Goal: Transaction & Acquisition: Purchase product/service

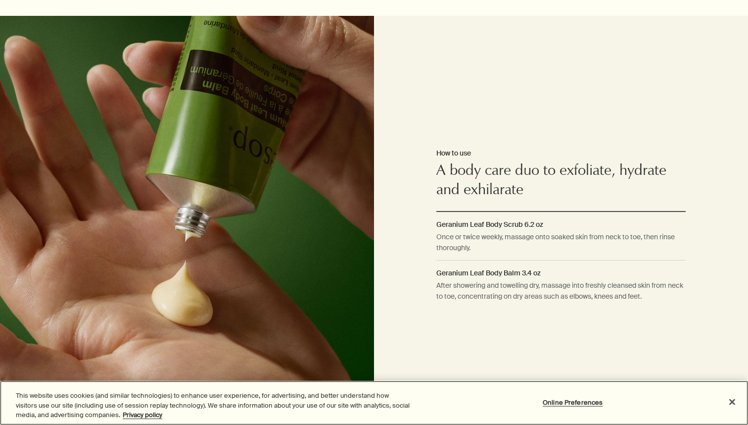
scroll to position [100, 0]
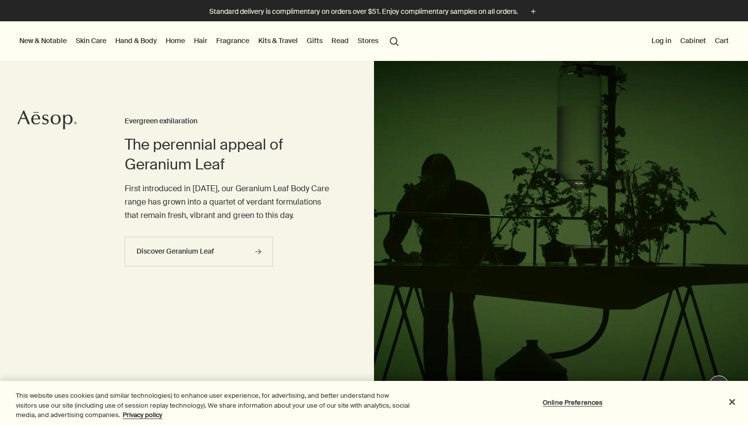
click at [43, 36] on button "New & Notable" at bounding box center [42, 40] width 51 height 13
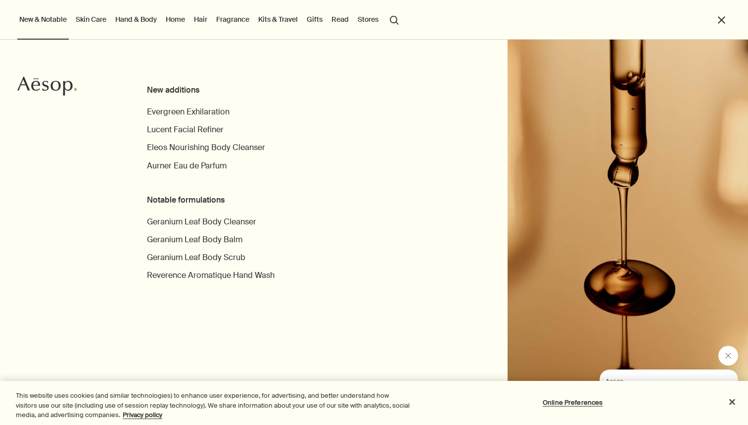
click at [235, 19] on link "Fragrance" at bounding box center [232, 19] width 37 height 13
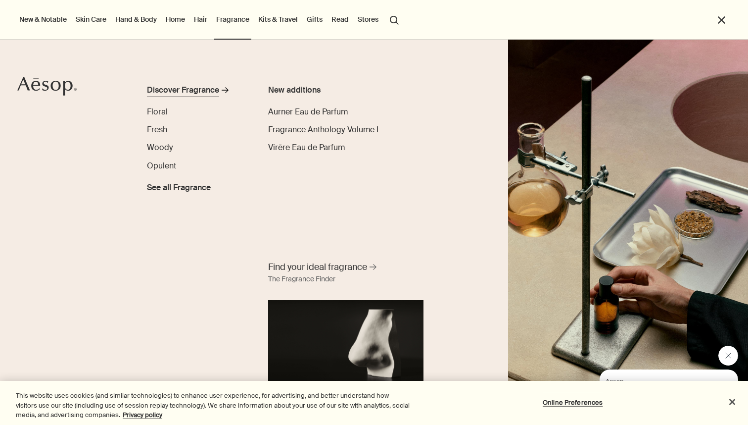
click at [201, 92] on div "Discover Fragrance" at bounding box center [183, 90] width 72 height 12
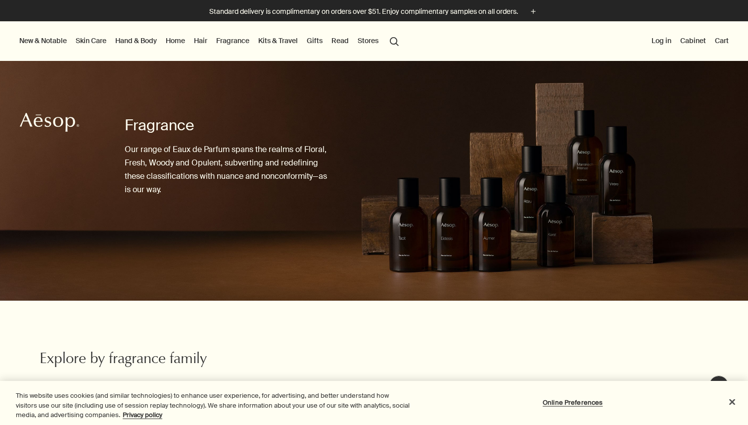
click at [180, 38] on link "Home" at bounding box center [175, 40] width 23 height 13
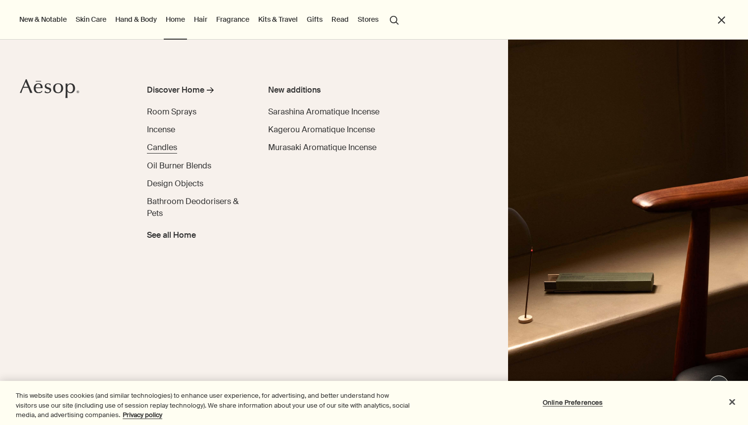
click at [156, 148] on span "Candles" at bounding box center [162, 147] width 30 height 10
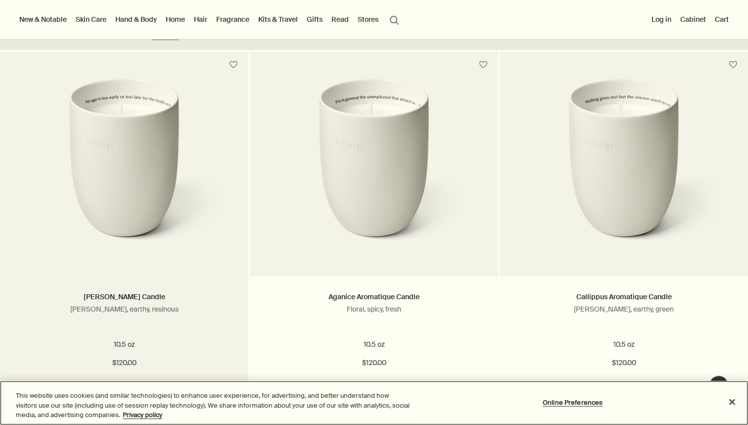
scroll to position [264, 0]
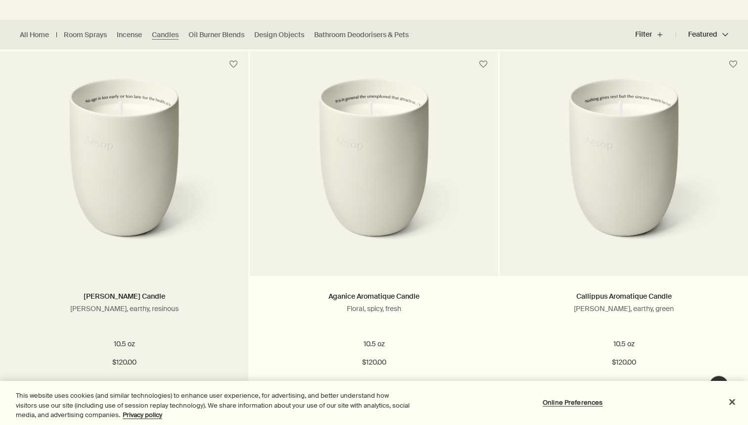
click at [175, 249] on img at bounding box center [123, 169] width 209 height 183
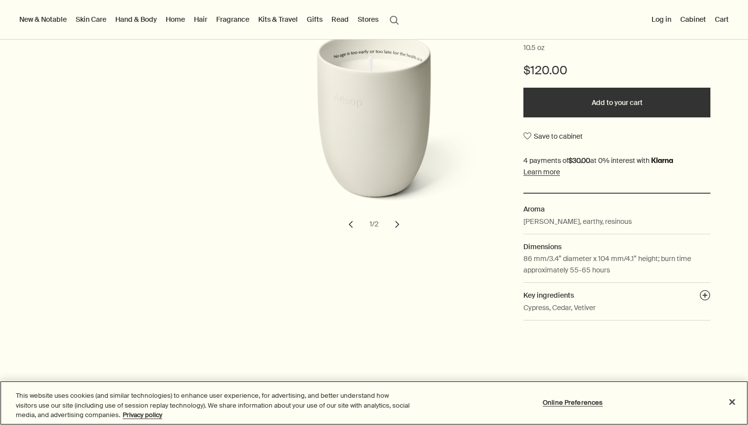
scroll to position [54, 0]
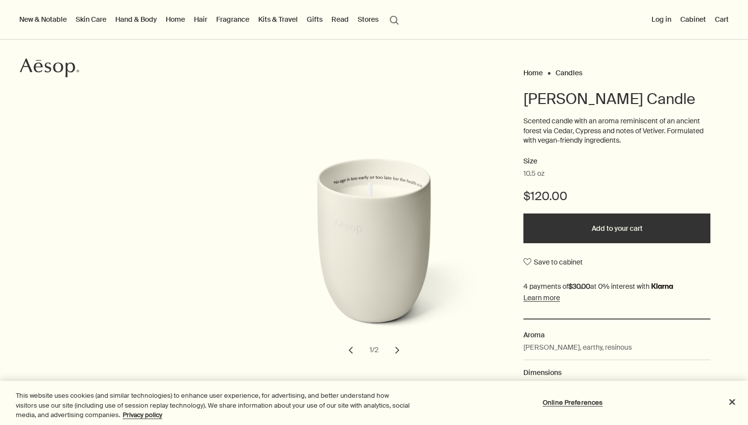
click at [146, 18] on link "Hand & Body" at bounding box center [136, 19] width 46 height 13
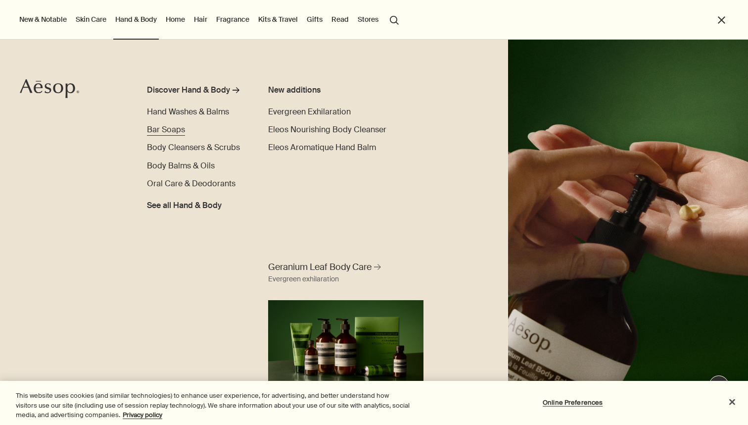
click at [179, 134] on span "Bar Soaps" at bounding box center [166, 129] width 38 height 10
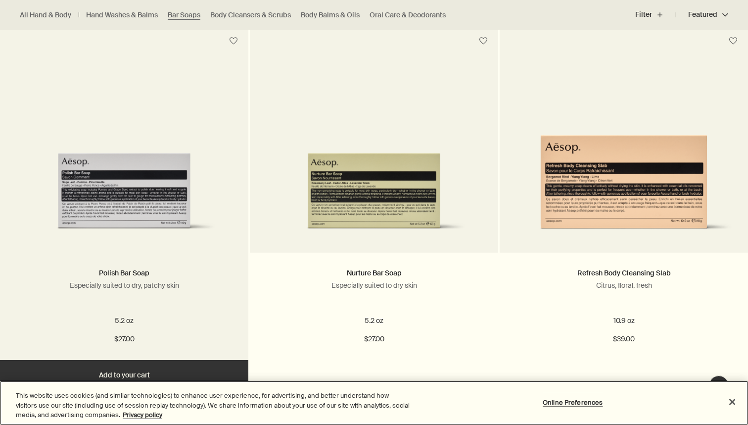
scroll to position [289, 0]
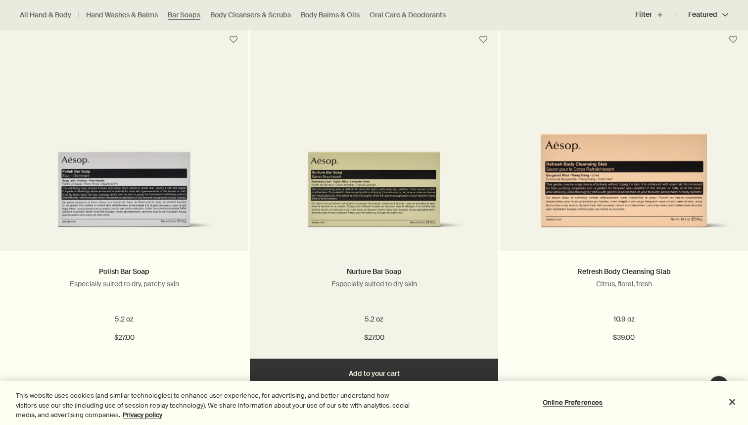
click at [256, 195] on link at bounding box center [374, 152] width 248 height 198
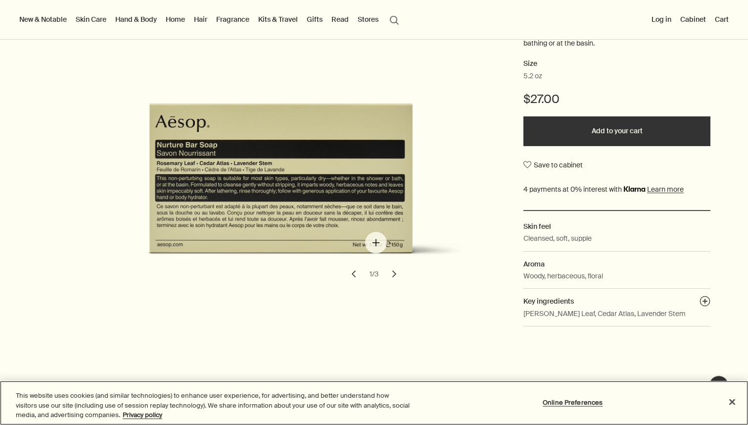
scroll to position [160, 0]
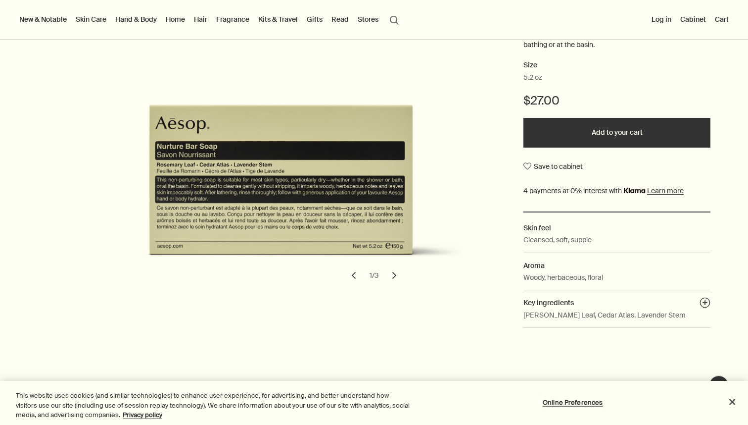
click at [395, 272] on button "chevron" at bounding box center [395, 275] width 22 height 22
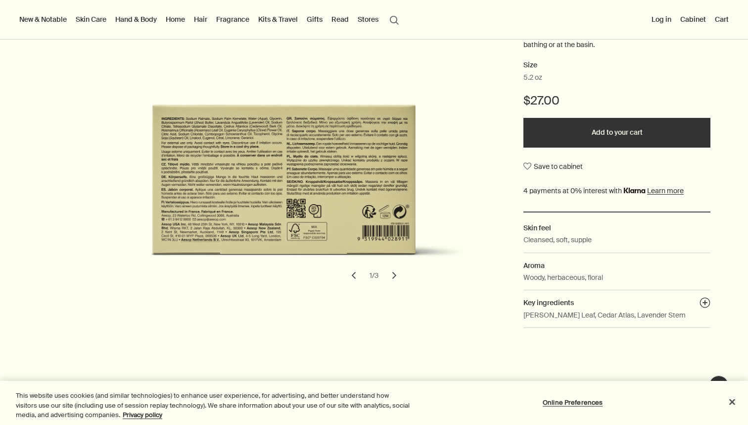
click at [395, 272] on button "chevron" at bounding box center [395, 275] width 22 height 22
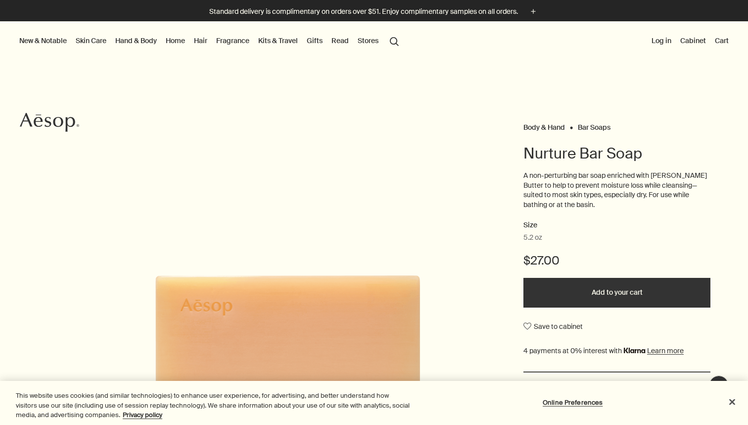
scroll to position [0, 0]
click at [202, 36] on link "Hair" at bounding box center [200, 40] width 17 height 13
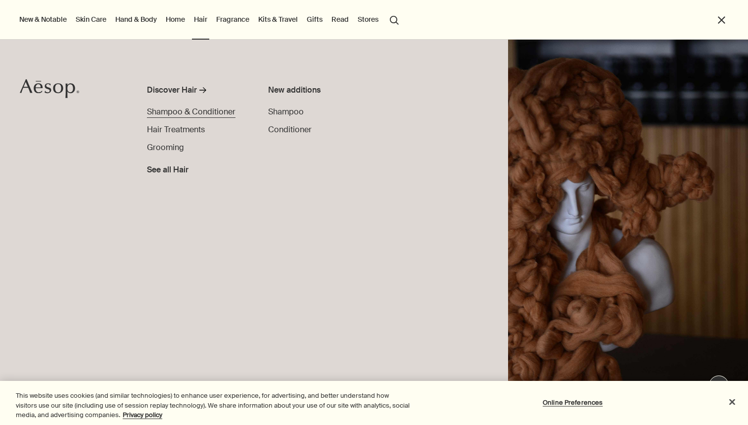
click at [189, 116] on span "Shampoo & Conditioner" at bounding box center [191, 111] width 89 height 10
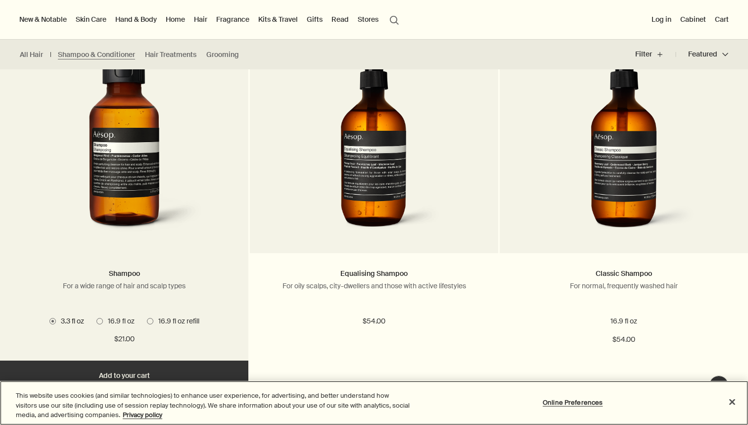
scroll to position [289, 0]
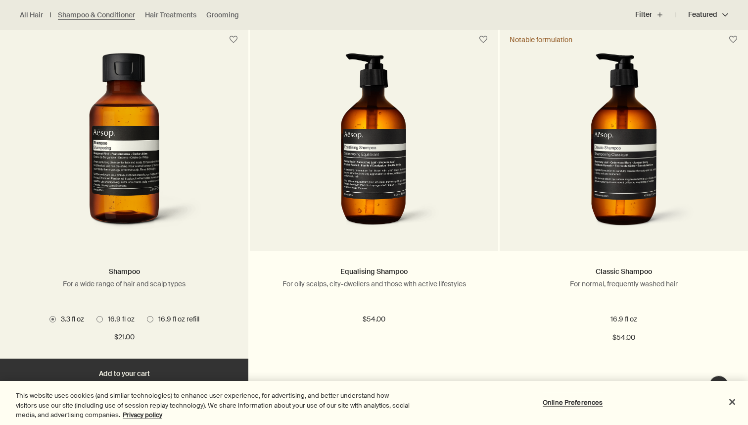
click at [103, 316] on span "16.9 fl oz" at bounding box center [119, 318] width 32 height 9
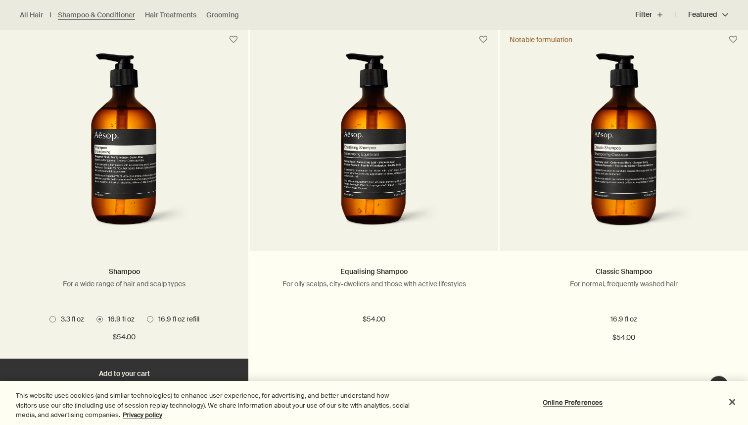
click at [150, 316] on span at bounding box center [150, 319] width 6 height 6
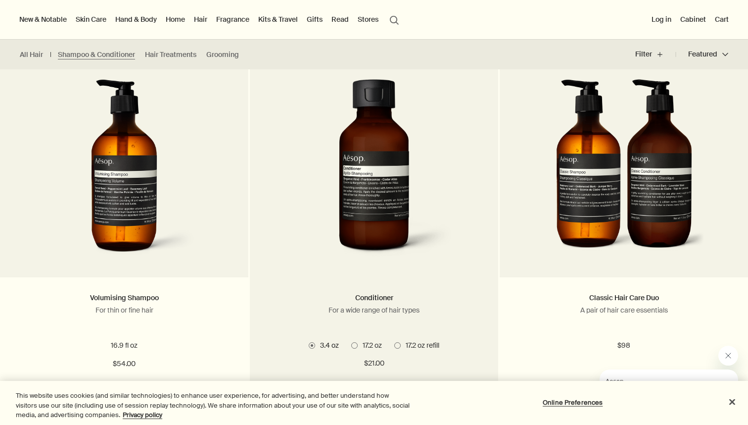
scroll to position [633, 0]
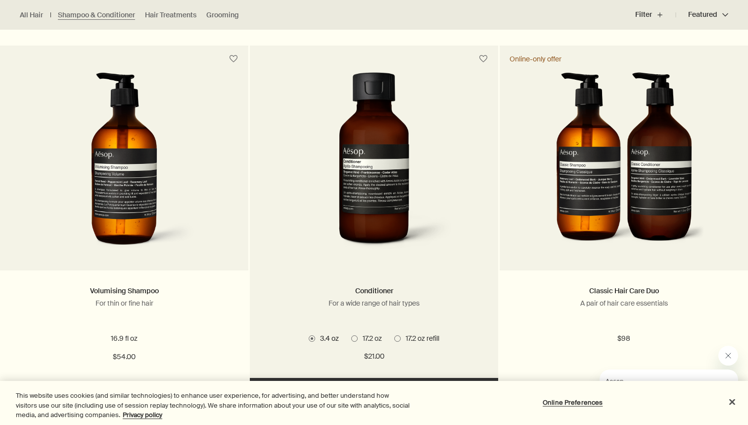
click at [356, 337] on span at bounding box center [354, 338] width 6 height 6
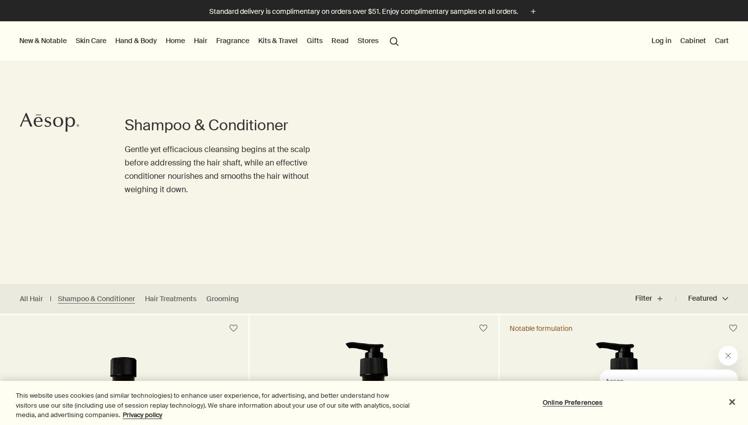
scroll to position [0, 0]
click at [90, 44] on link "Skin Care" at bounding box center [91, 40] width 35 height 13
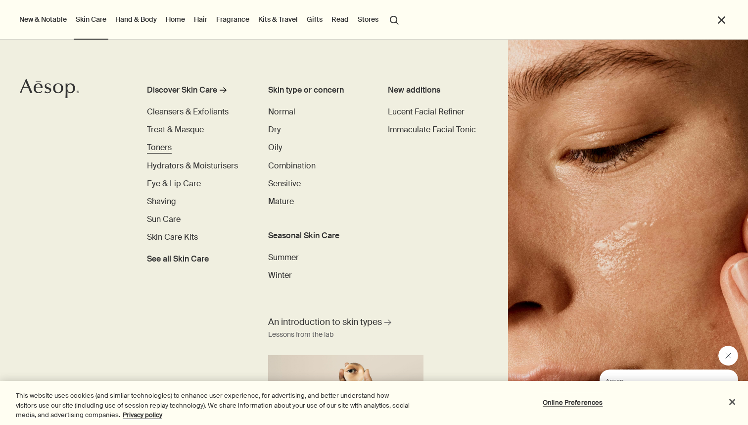
click at [158, 150] on span "Toners" at bounding box center [159, 147] width 25 height 10
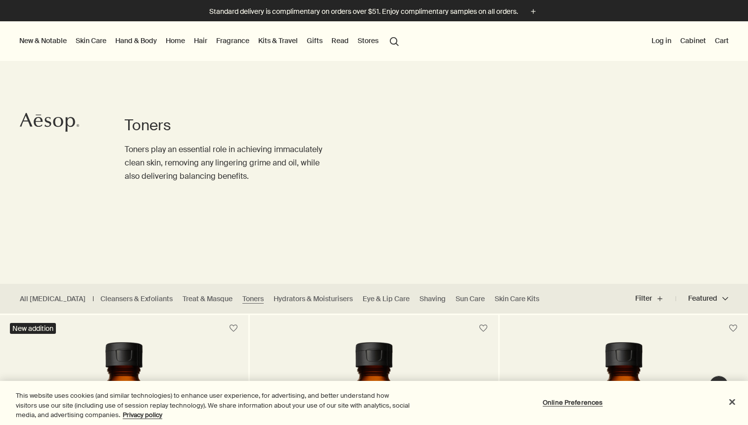
click at [177, 43] on link "Home" at bounding box center [175, 40] width 23 height 13
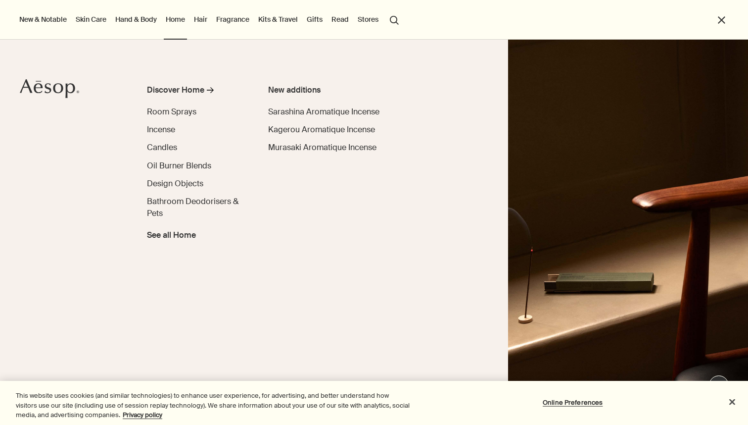
click at [150, 13] on link "Hand & Body" at bounding box center [136, 19] width 46 height 13
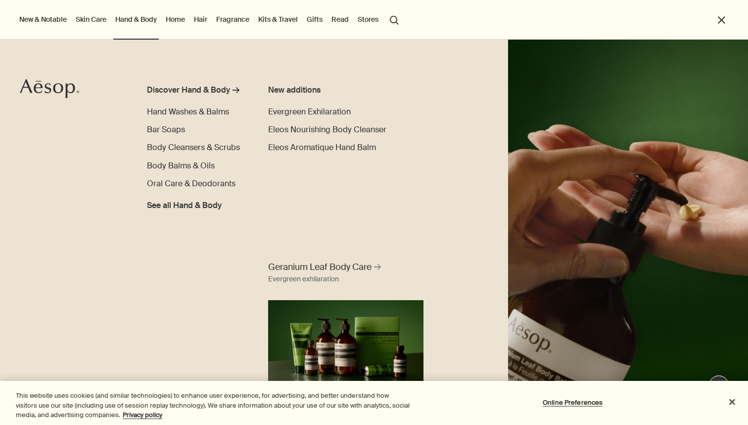
click at [100, 21] on link "Skin Care" at bounding box center [91, 19] width 35 height 13
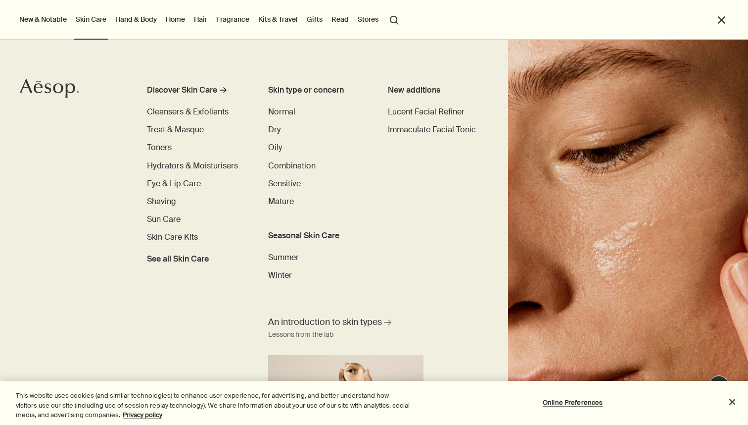
click at [192, 233] on span "Skin Care Kits" at bounding box center [172, 237] width 51 height 10
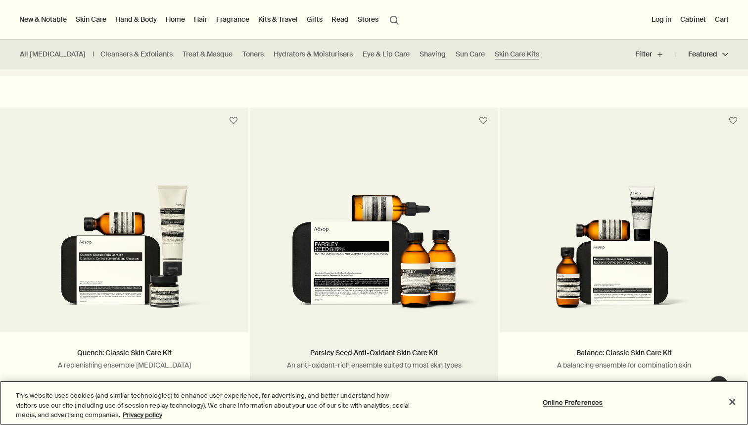
scroll to position [199, 0]
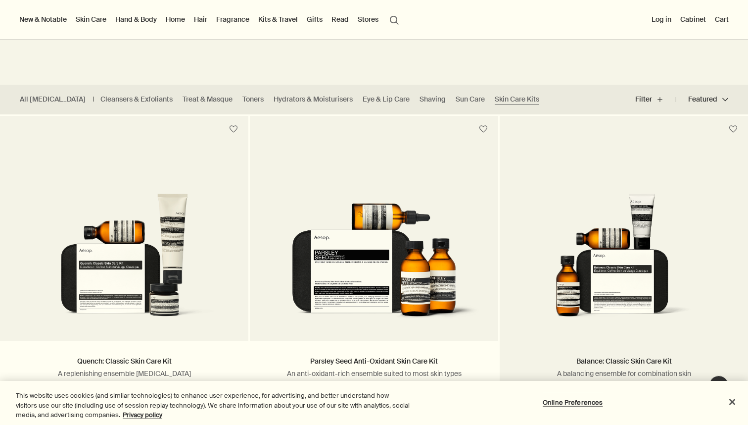
click at [576, 261] on img at bounding box center [624, 259] width 219 height 133
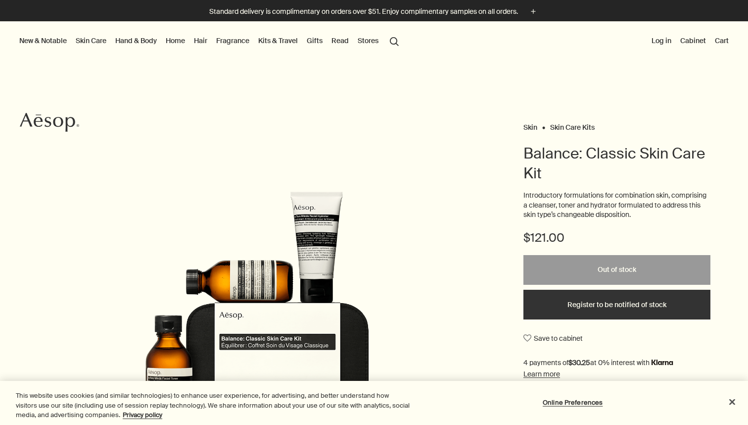
click at [319, 222] on img at bounding box center [281, 323] width 436 height 264
click at [128, 38] on link "Hand & Body" at bounding box center [136, 40] width 46 height 13
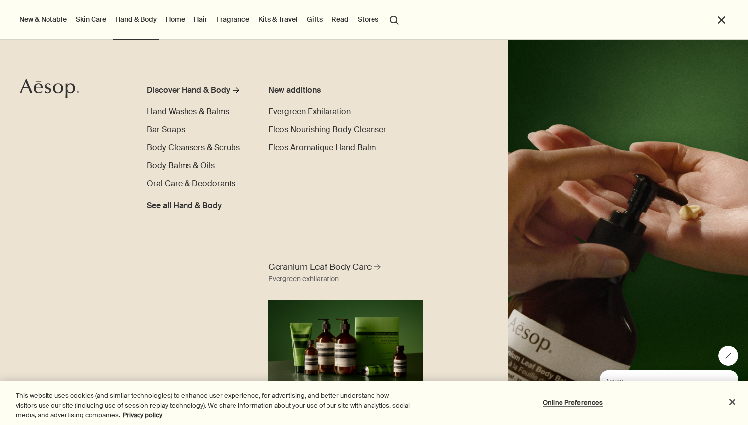
click at [91, 13] on link "Skin Care" at bounding box center [91, 19] width 35 height 13
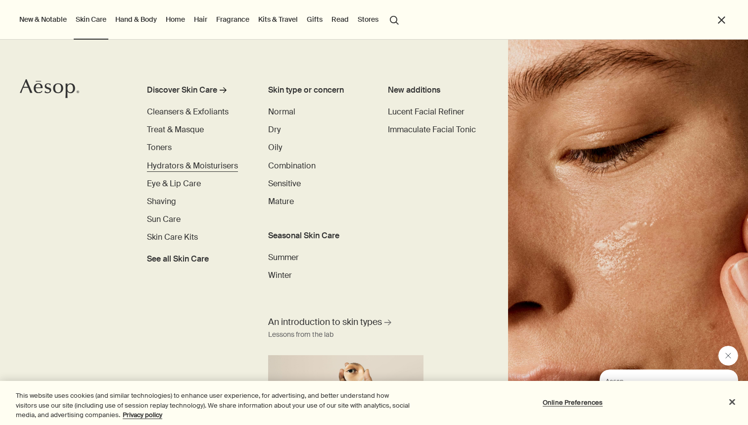
click at [176, 166] on span "Hydrators & Moisturisers" at bounding box center [192, 165] width 91 height 10
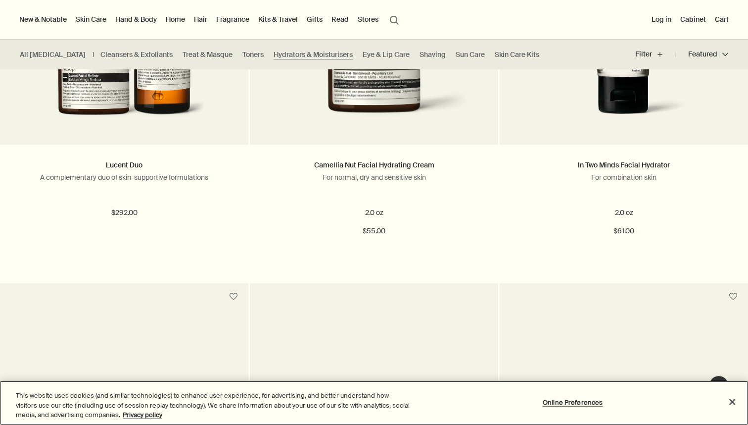
scroll to position [247, 0]
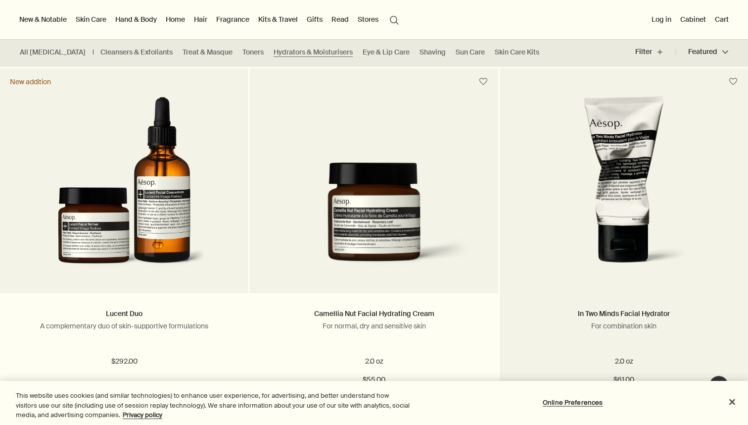
click at [619, 166] on img at bounding box center [624, 186] width 180 height 183
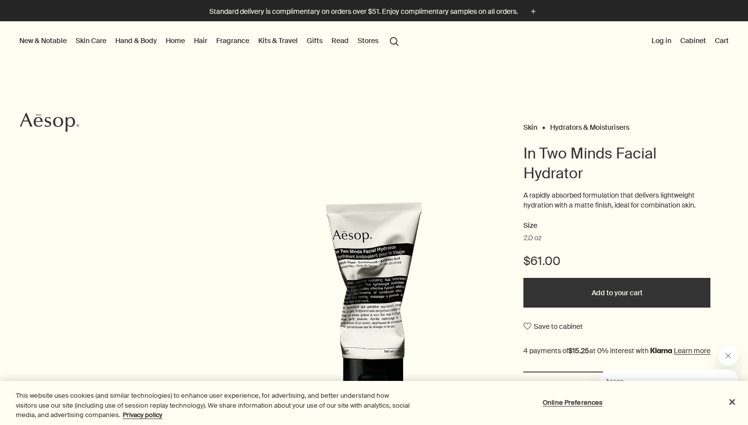
click at [528, 153] on h1 "In Two Minds Facial Hydrator" at bounding box center [617, 164] width 187 height 40
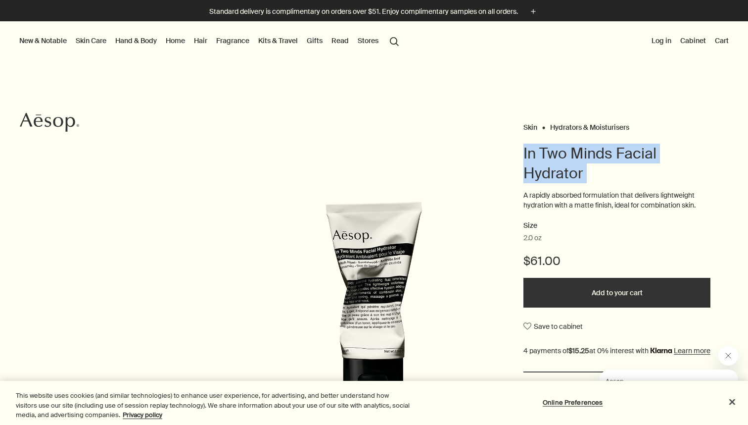
drag, startPoint x: 528, startPoint y: 153, endPoint x: 555, endPoint y: 185, distance: 42.5
click at [555, 185] on header "In Two Minds Facial Hydrator" at bounding box center [617, 167] width 187 height 47
copy h1 "In Two Minds Facial Hydrator"
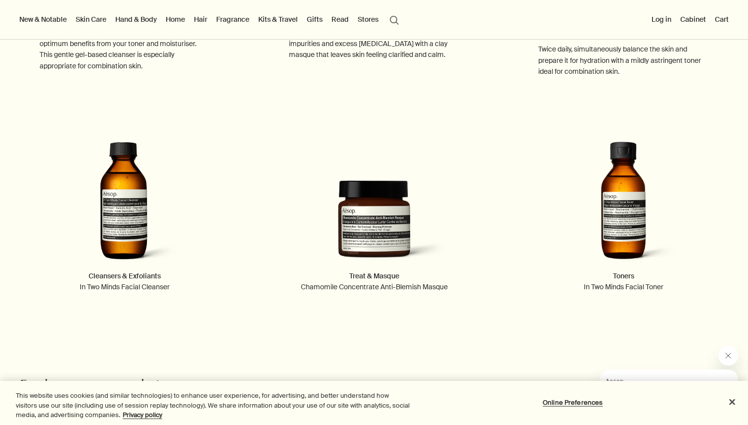
scroll to position [1211, 0]
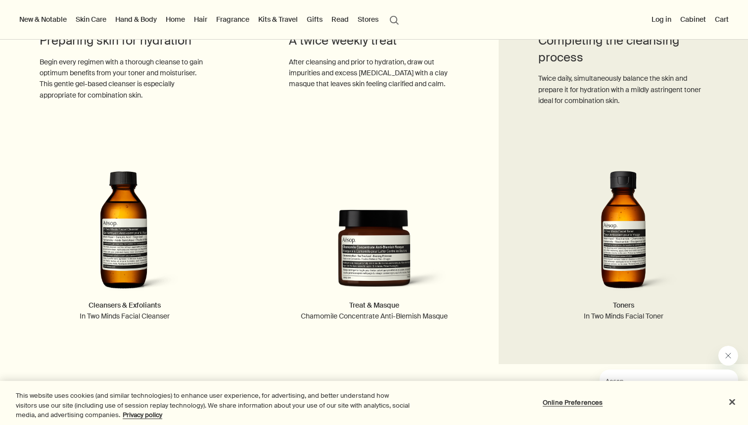
click at [631, 290] on img at bounding box center [624, 235] width 170 height 129
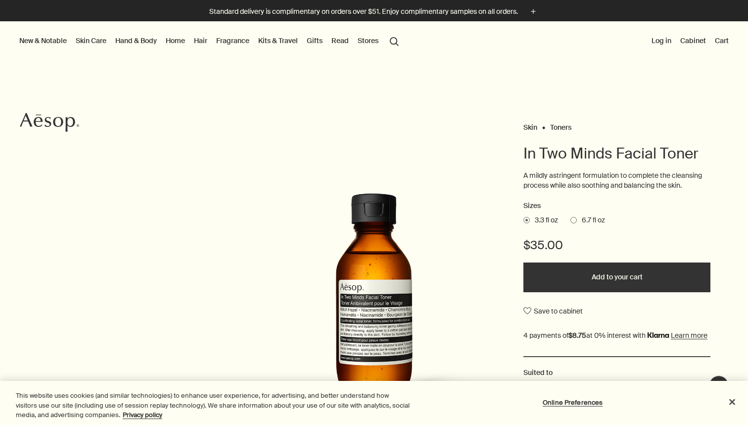
click at [586, 216] on span "6.7 fl oz" at bounding box center [591, 220] width 28 height 10
click at [571, 216] on input "6.7 fl oz" at bounding box center [571, 218] width 0 height 6
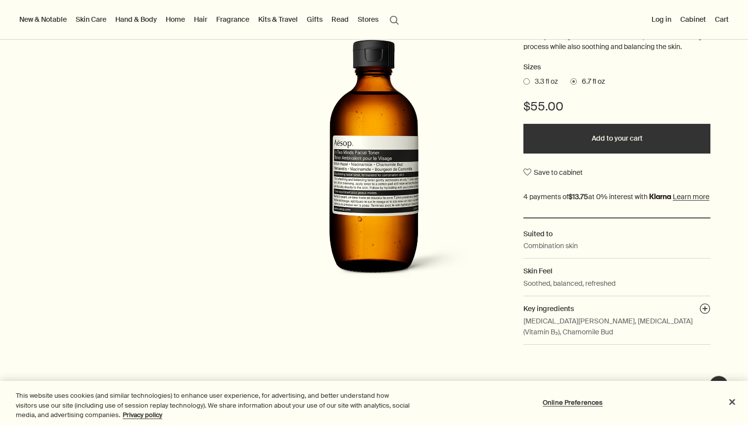
scroll to position [70, 0]
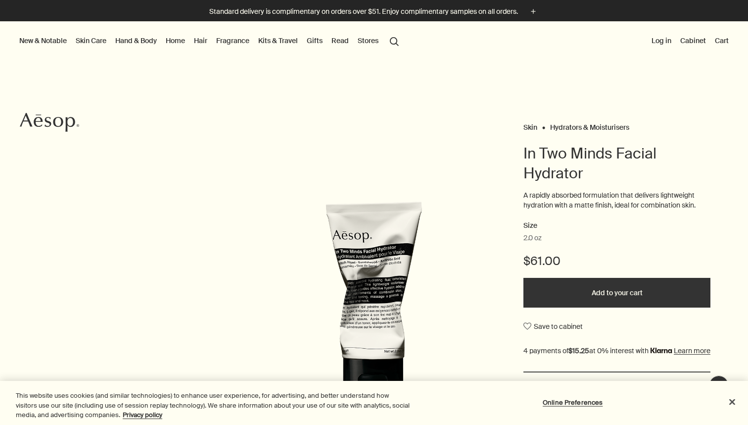
click at [527, 149] on h1 "In Two Minds Facial Hydrator" at bounding box center [617, 164] width 187 height 40
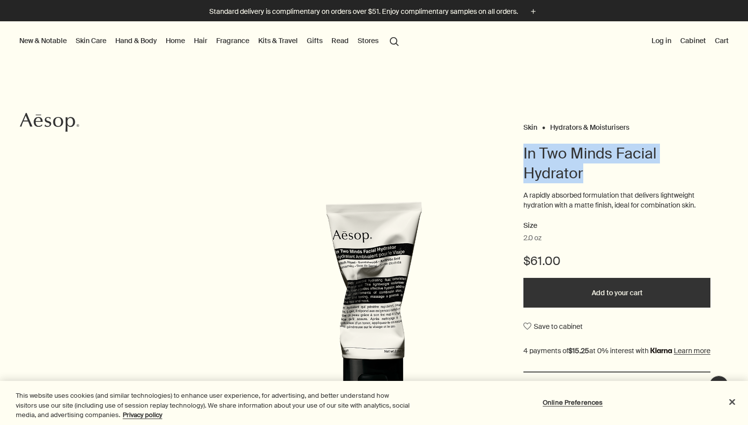
drag, startPoint x: 527, startPoint y: 149, endPoint x: 533, endPoint y: 175, distance: 26.4
click at [533, 175] on h1 "In Two Minds Facial Hydrator" at bounding box center [617, 164] width 187 height 40
copy h1 "In Two Minds Facial Hydrator"
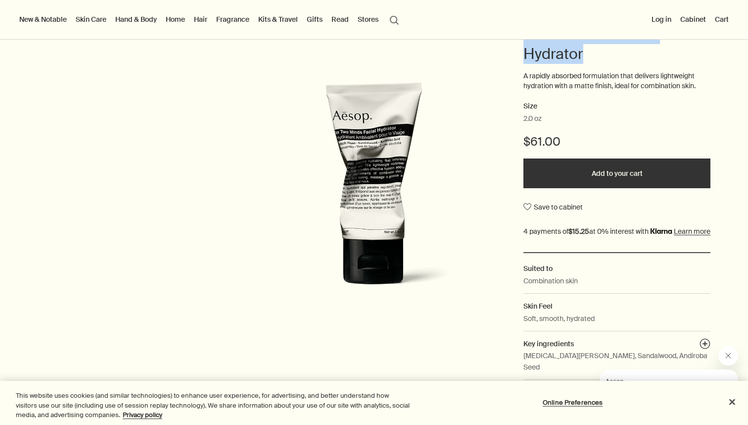
scroll to position [120, 0]
click at [576, 161] on button "Add to your cart" at bounding box center [617, 173] width 187 height 30
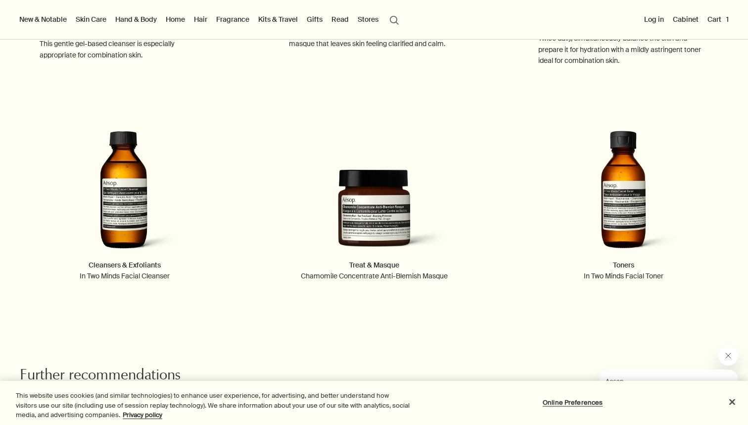
scroll to position [1252, 0]
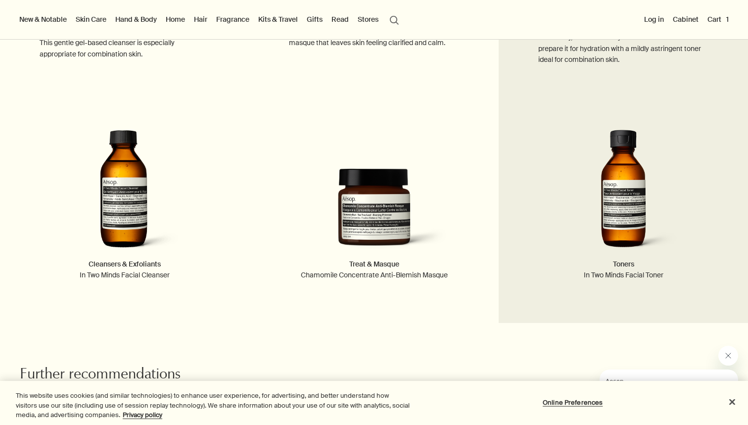
click at [647, 223] on img at bounding box center [624, 194] width 170 height 129
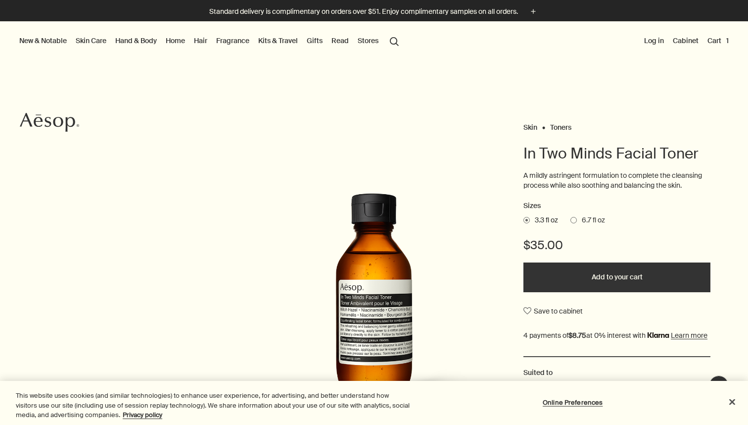
click at [725, 43] on button "Cart 1" at bounding box center [718, 40] width 25 height 13
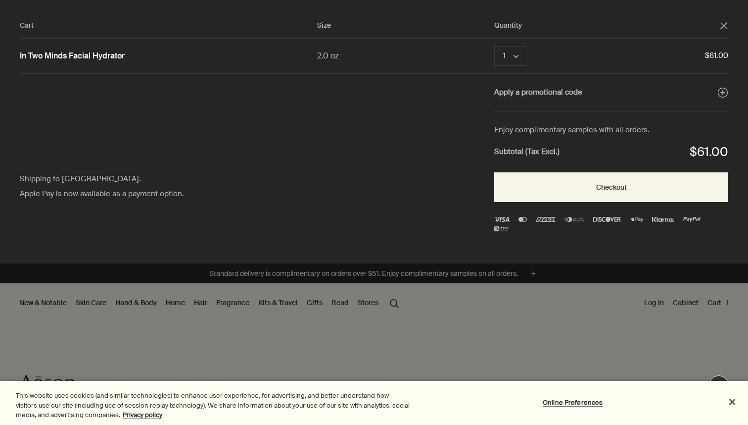
click at [191, 298] on div "Cart" at bounding box center [374, 212] width 748 height 425
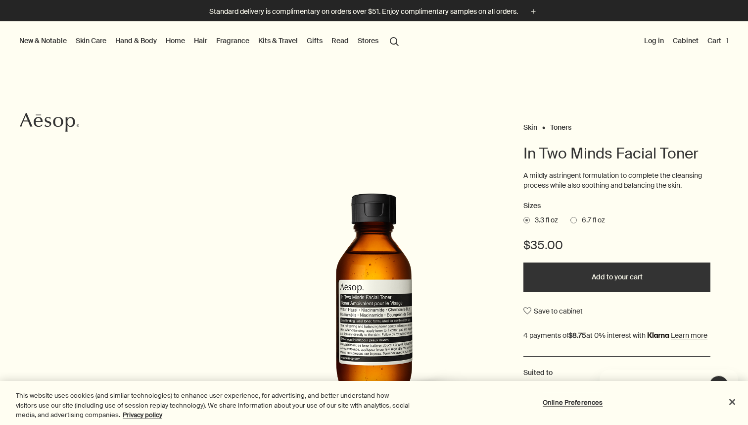
click at [287, 37] on link "Kits & Travel" at bounding box center [278, 40] width 44 height 13
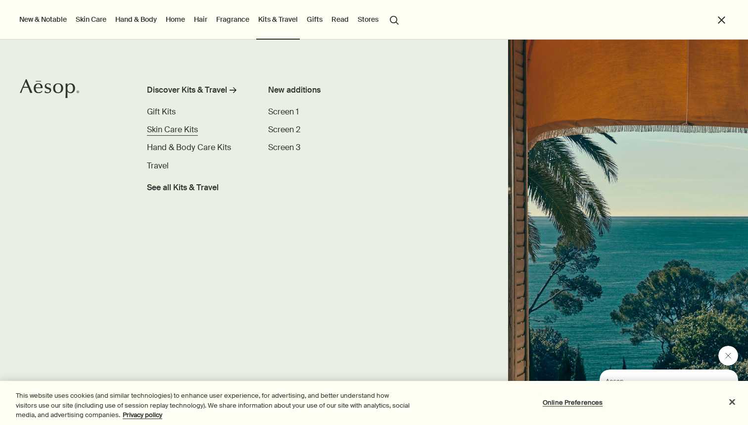
click at [179, 127] on span "Skin Care Kits" at bounding box center [172, 129] width 51 height 10
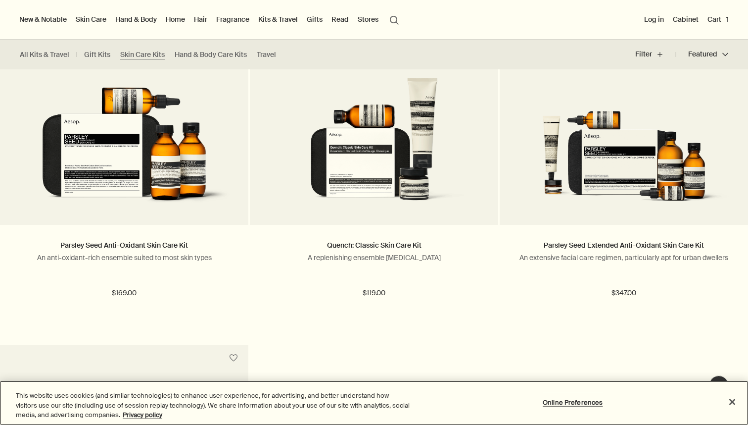
scroll to position [314, 0]
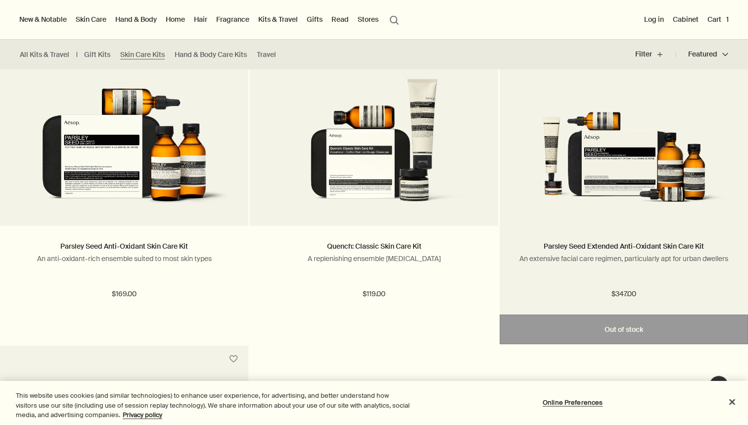
click at [522, 195] on img at bounding box center [624, 144] width 219 height 133
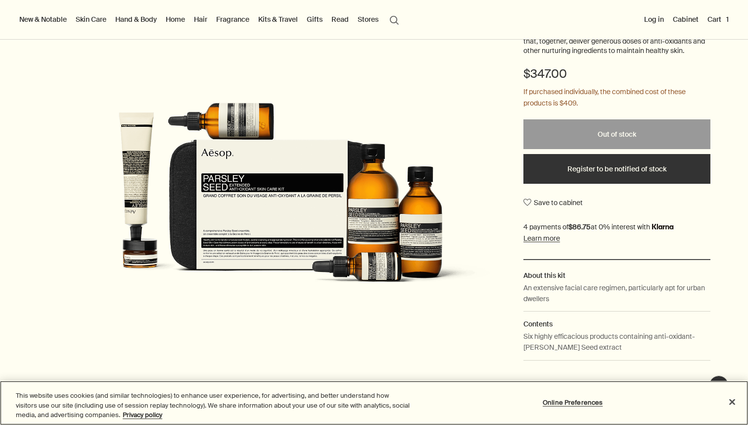
scroll to position [166, 0]
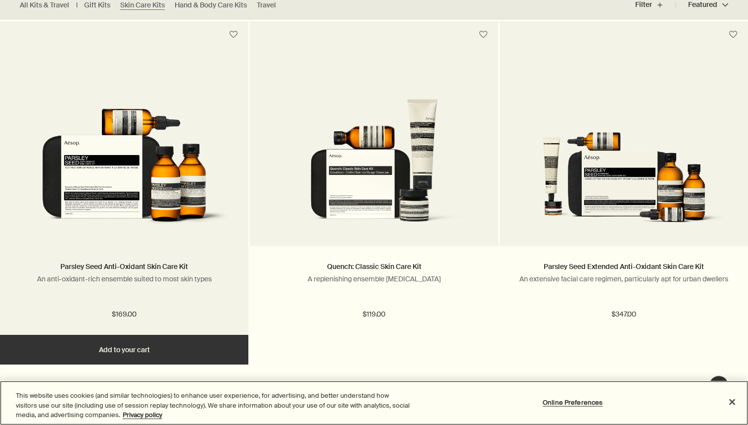
scroll to position [296, 0]
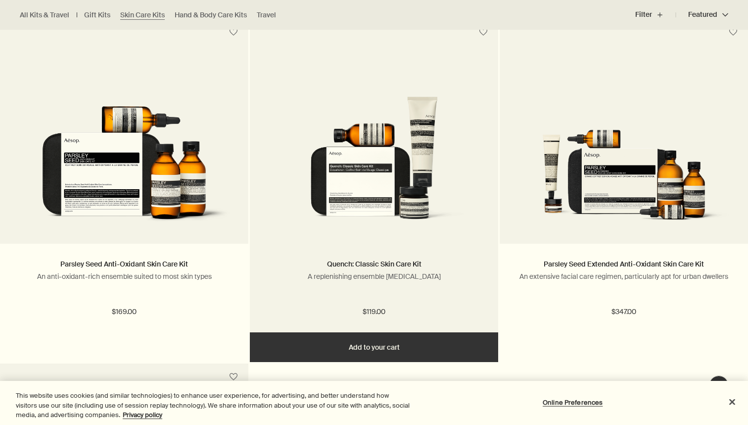
click at [398, 200] on img at bounding box center [374, 162] width 219 height 133
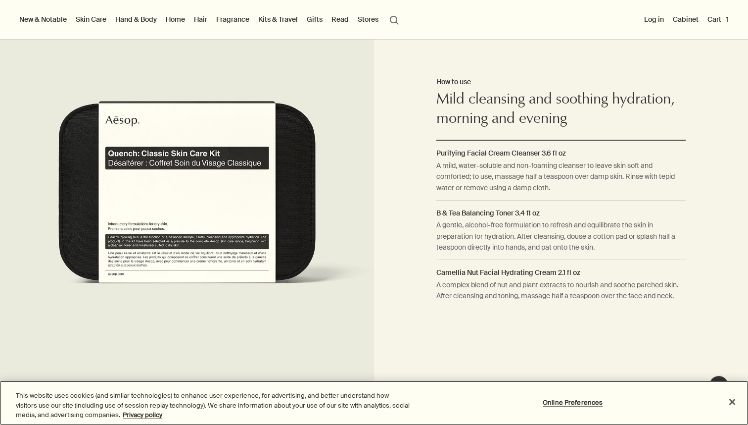
scroll to position [685, 0]
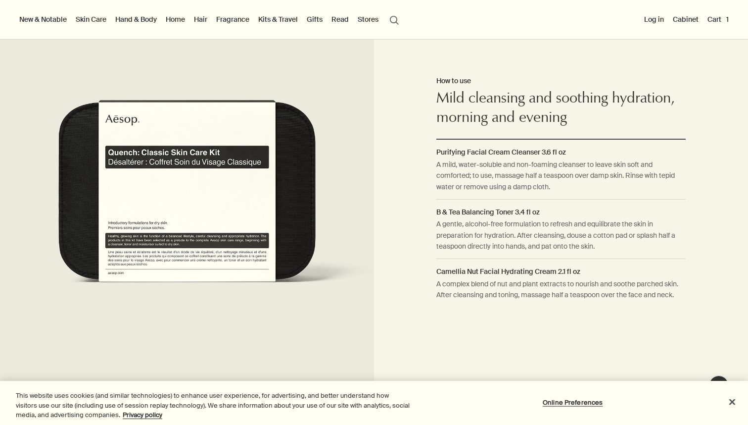
click at [143, 24] on link "Hand & Body" at bounding box center [136, 19] width 46 height 13
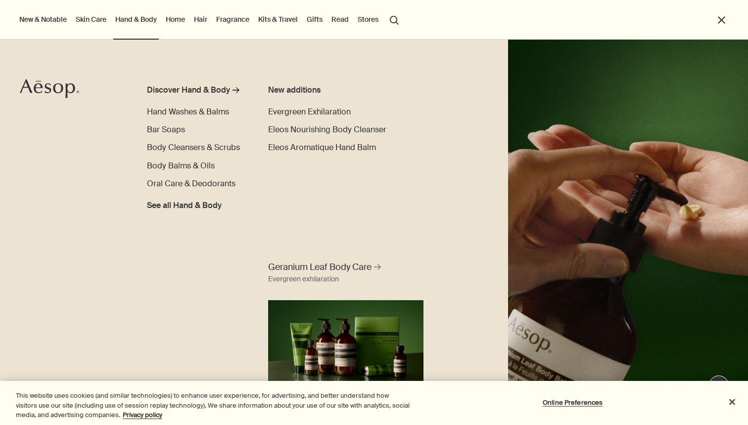
click at [88, 24] on link "Skin Care" at bounding box center [91, 19] width 35 height 13
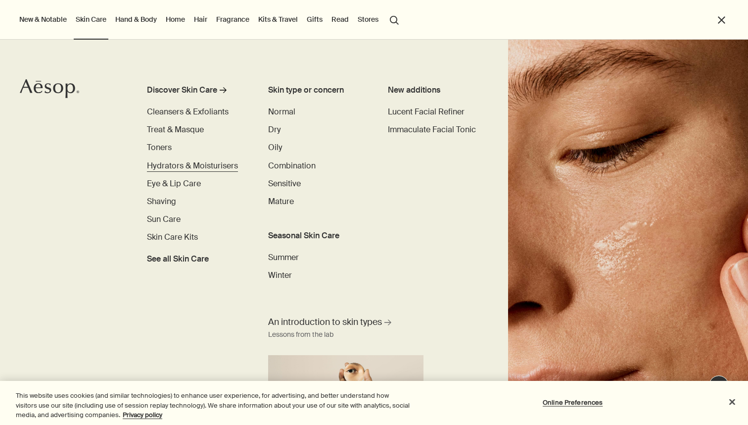
click at [192, 160] on link "Hydrators & Moisturisers" at bounding box center [192, 166] width 91 height 12
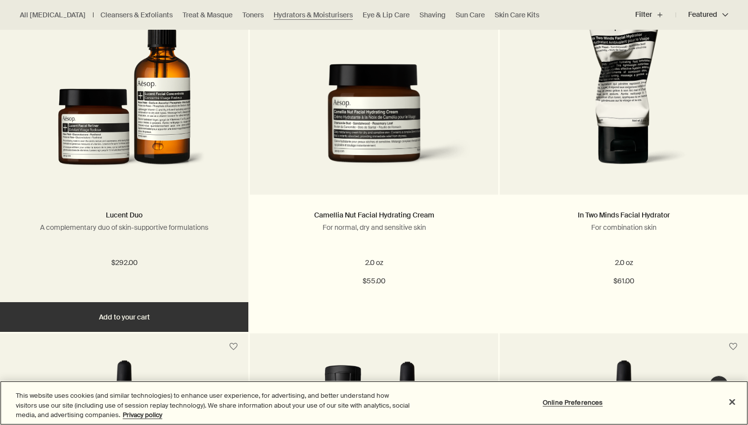
scroll to position [352, 0]
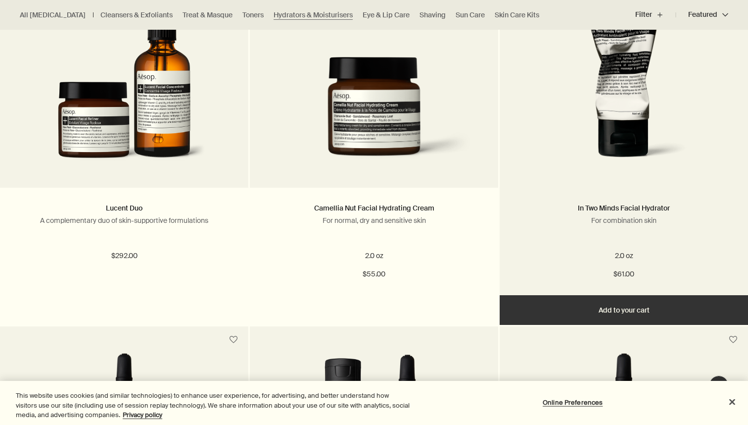
click at [562, 171] on img at bounding box center [624, 81] width 180 height 183
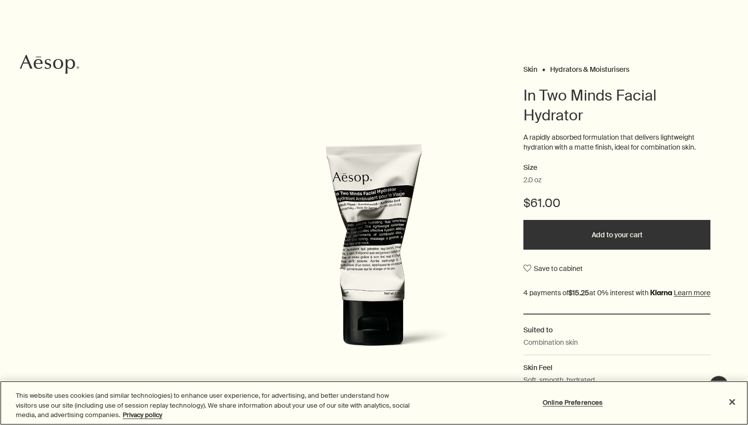
scroll to position [10, 0]
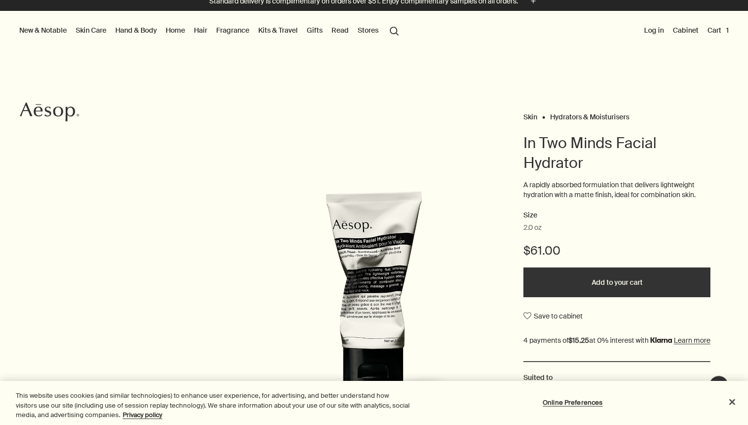
click at [717, 34] on button "Cart 1" at bounding box center [718, 30] width 25 height 13
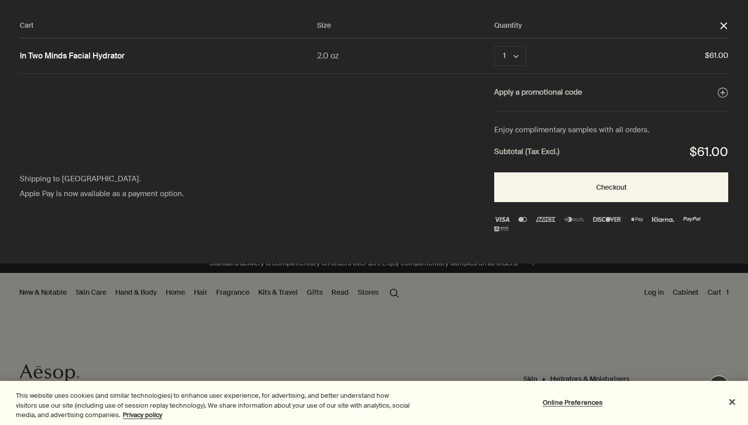
scroll to position [0, 0]
click at [187, 345] on div "Cart" at bounding box center [374, 212] width 748 height 425
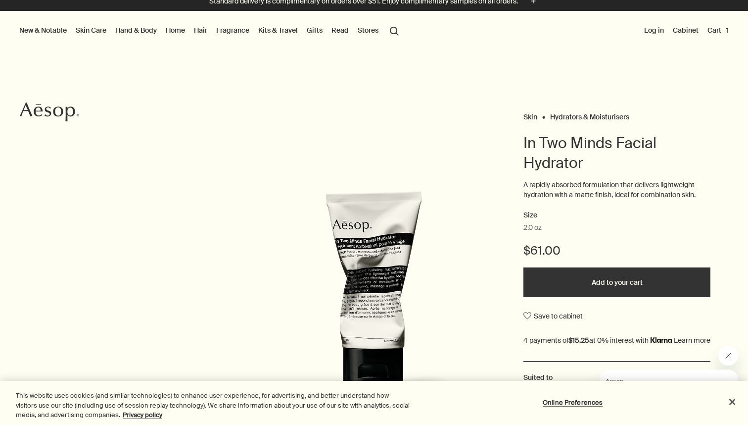
click at [187, 345] on div "Skin Hydrators & Moisturisers In Two Minds Facial Hydrator A rapidly absorbed f…" at bounding box center [374, 303] width 748 height 386
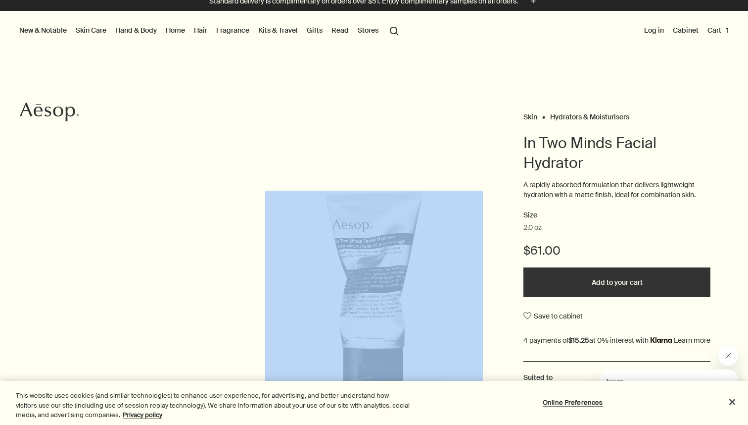
click at [91, 26] on link "Skin Care" at bounding box center [91, 30] width 35 height 13
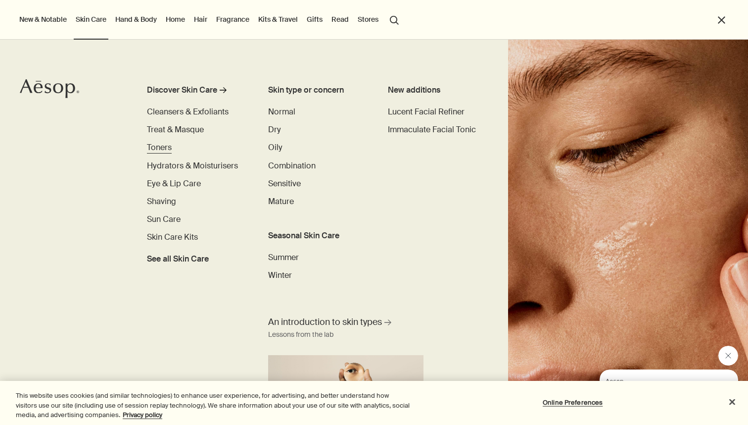
click at [166, 145] on span "Toners" at bounding box center [159, 147] width 25 height 10
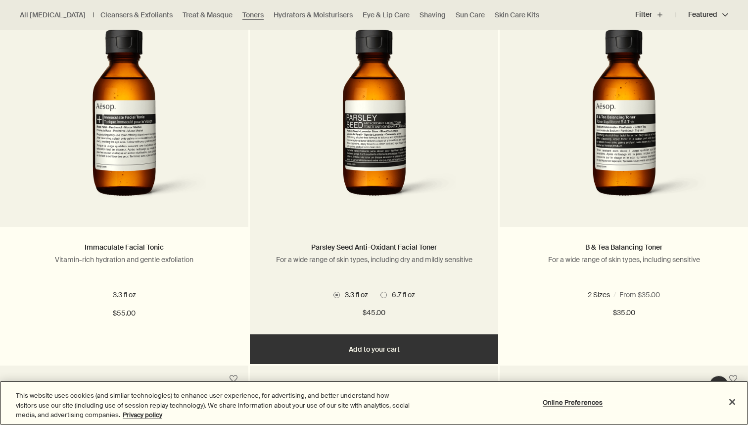
scroll to position [319, 0]
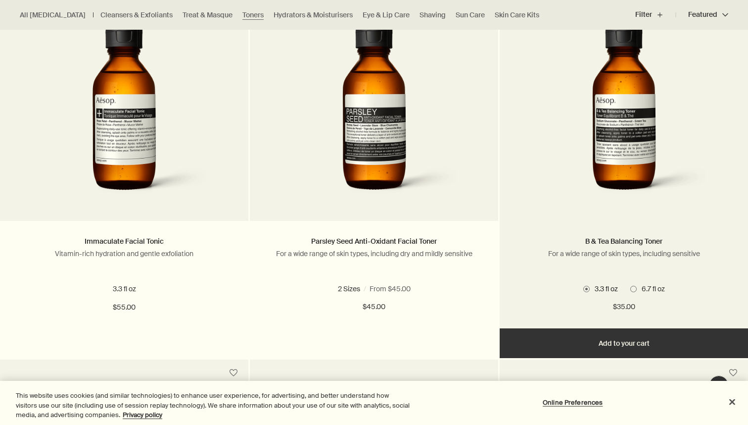
click at [639, 290] on span "6.7 fl oz" at bounding box center [651, 288] width 28 height 9
